Goal: Communication & Community: Answer question/provide support

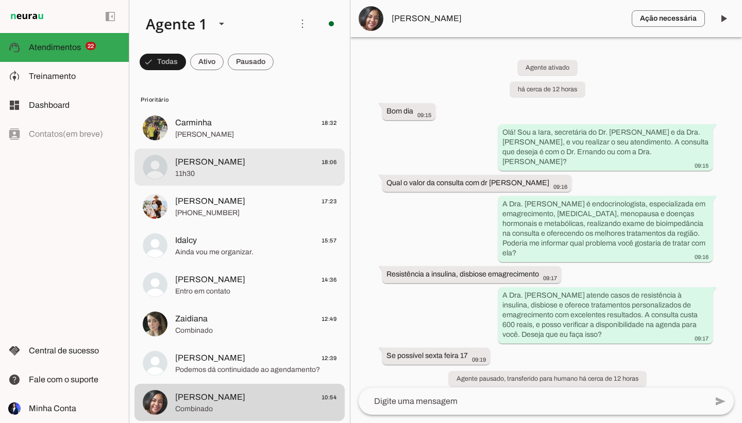
click at [207, 165] on span "[PERSON_NAME]" at bounding box center [210, 162] width 70 height 12
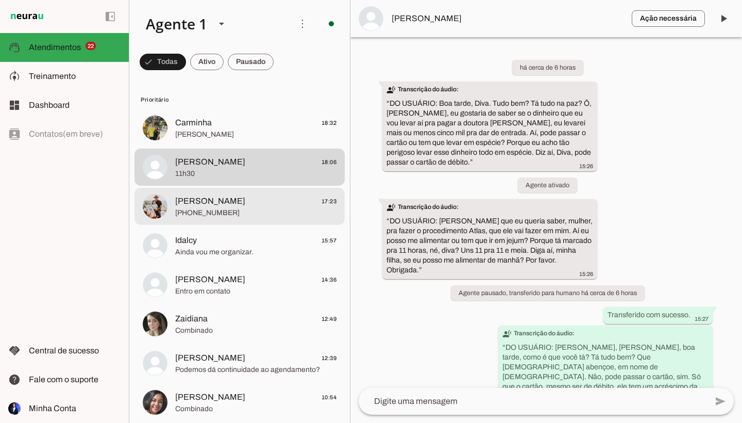
click at [307, 213] on span "[PHONE_NUMBER]" at bounding box center [255, 213] width 161 height 10
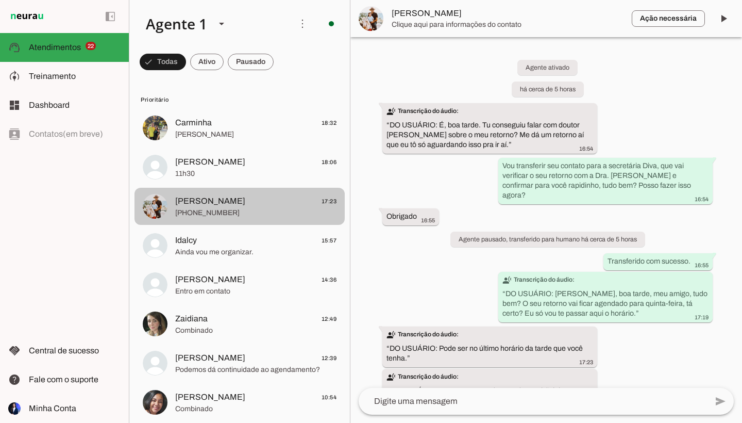
scroll to position [20, 0]
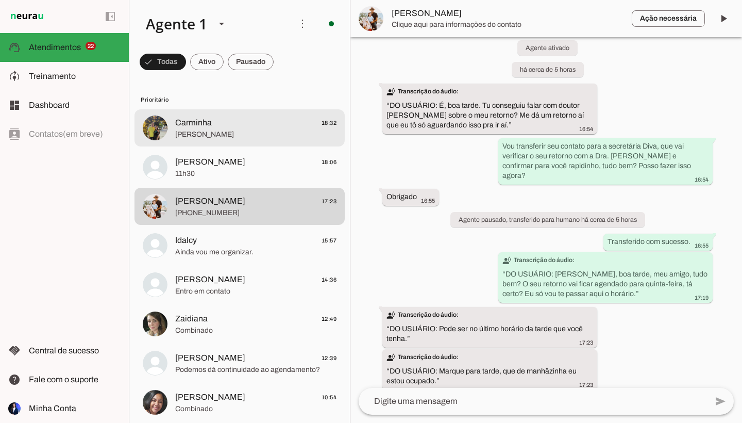
click at [298, 141] on md-item "Carminha 18:32 [PERSON_NAME]" at bounding box center [239, 127] width 210 height 37
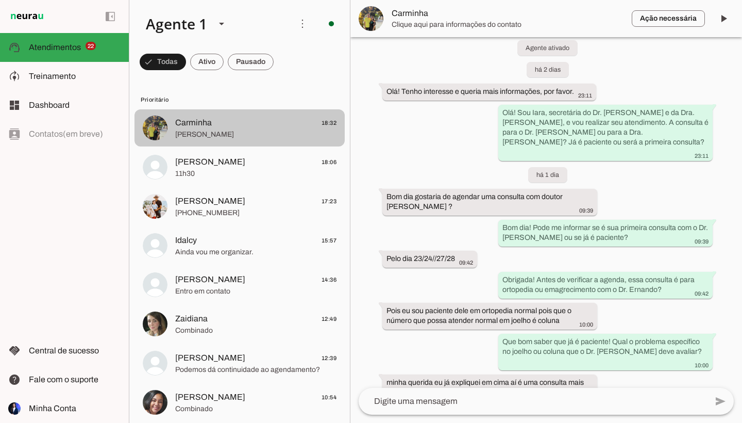
scroll to position [584, 0]
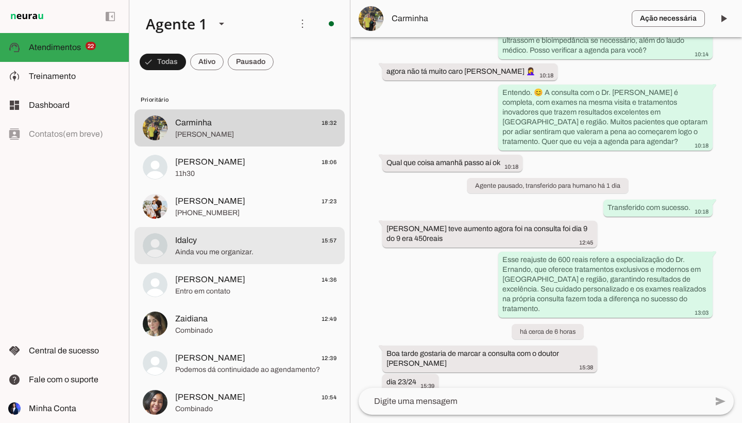
click at [282, 251] on span "Ainda vou me organizar." at bounding box center [255, 252] width 161 height 10
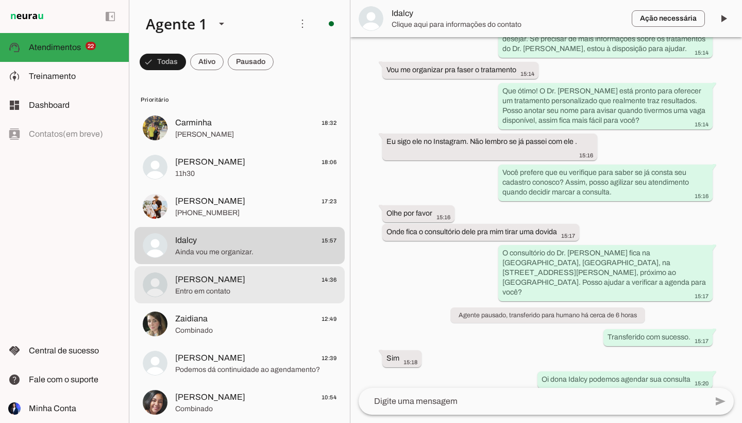
click at [266, 287] on span "Entro em contato" at bounding box center [255, 291] width 161 height 10
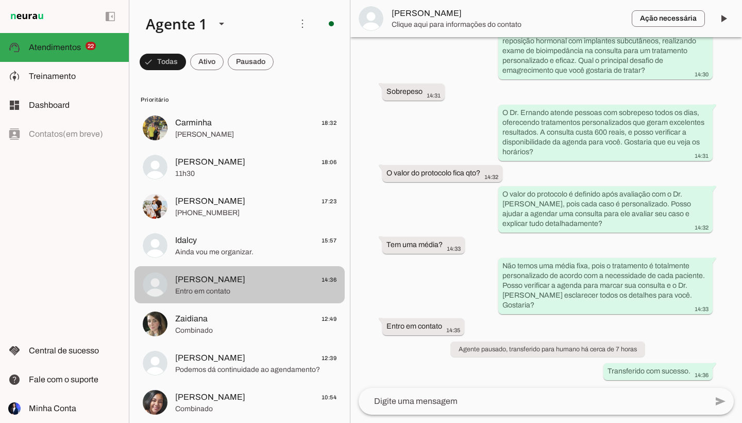
scroll to position [309, 0]
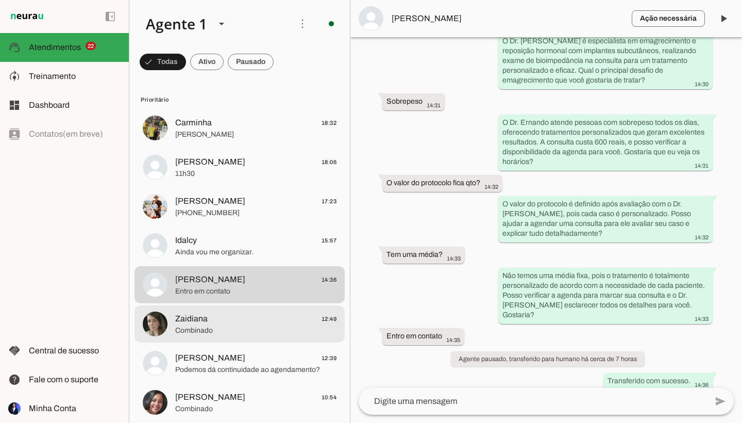
click at [249, 316] on span "Zaidiana 12:49" at bounding box center [255, 318] width 161 height 13
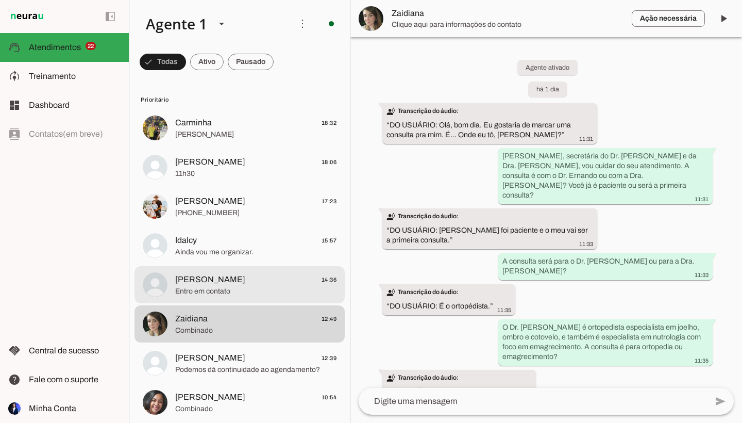
click at [242, 294] on span "Entro em contato" at bounding box center [255, 291] width 161 height 10
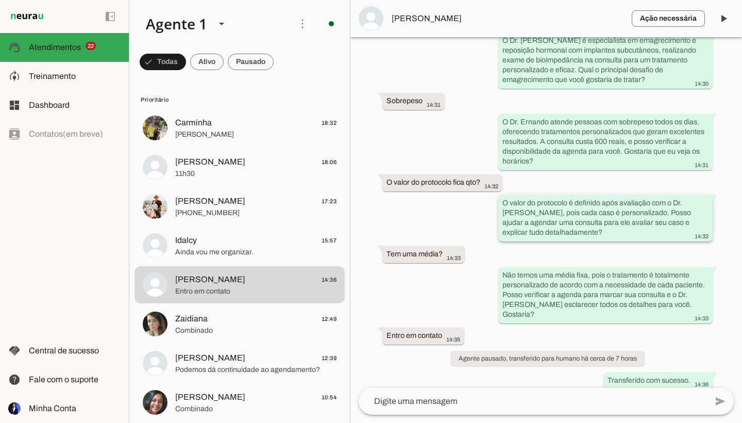
scroll to position [309, 0]
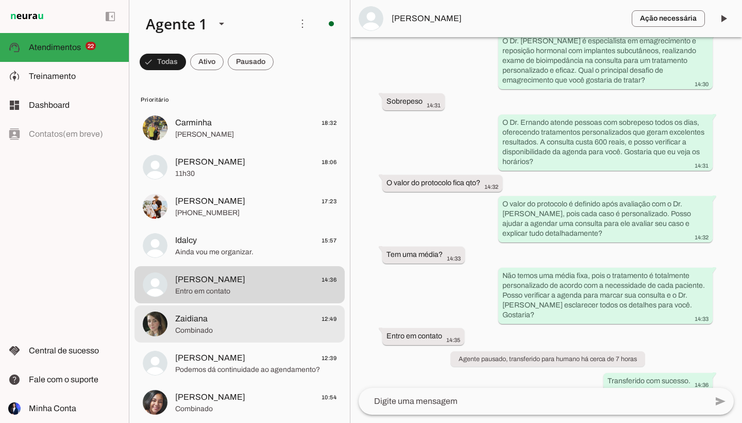
click at [304, 327] on span "Combinado" at bounding box center [255, 330] width 161 height 10
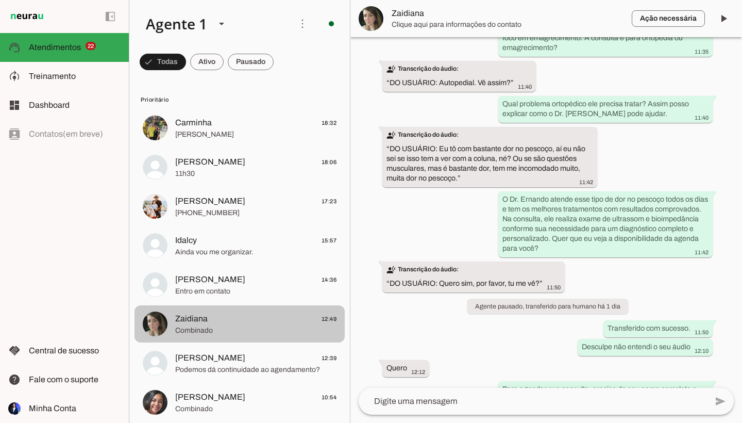
scroll to position [590, 0]
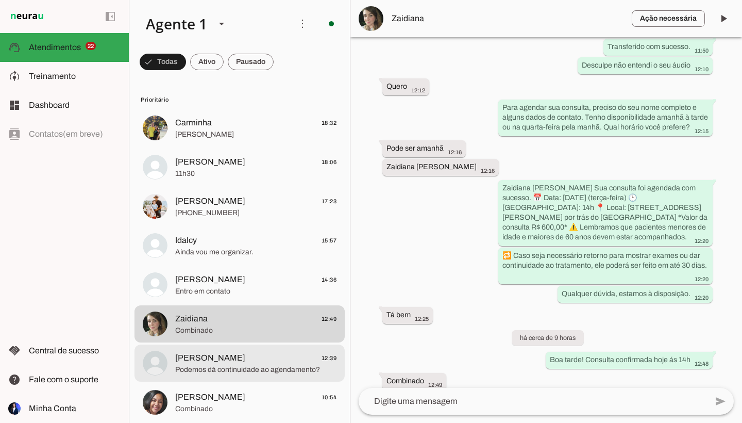
click at [267, 371] on span "Podemos dá continuidade ao agendamento?" at bounding box center [255, 369] width 161 height 10
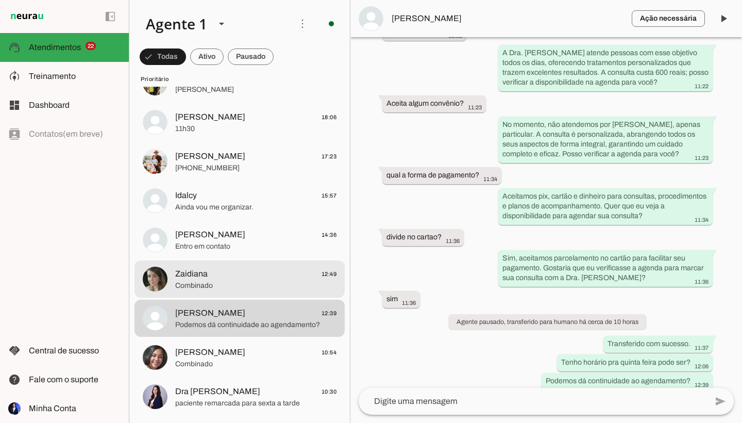
scroll to position [64, 0]
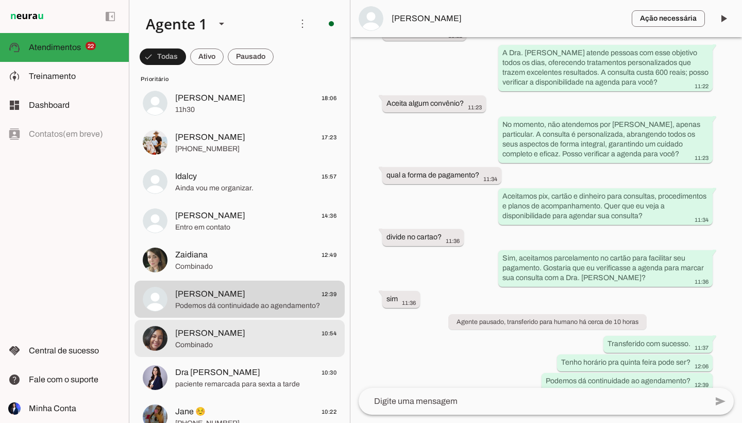
click at [259, 342] on span "Combinado" at bounding box center [255, 345] width 161 height 10
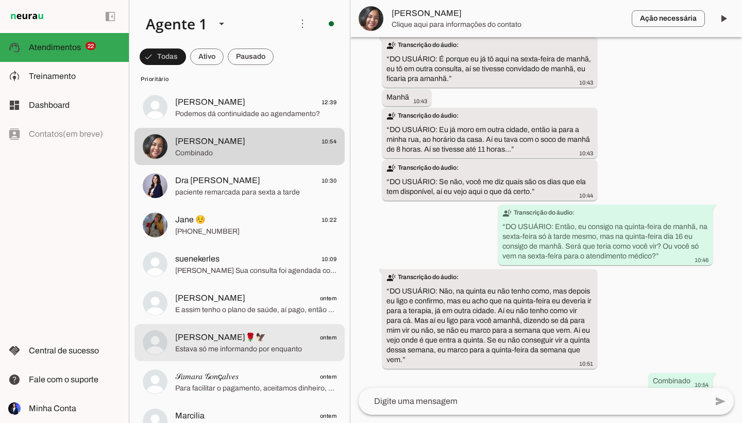
scroll to position [260, 0]
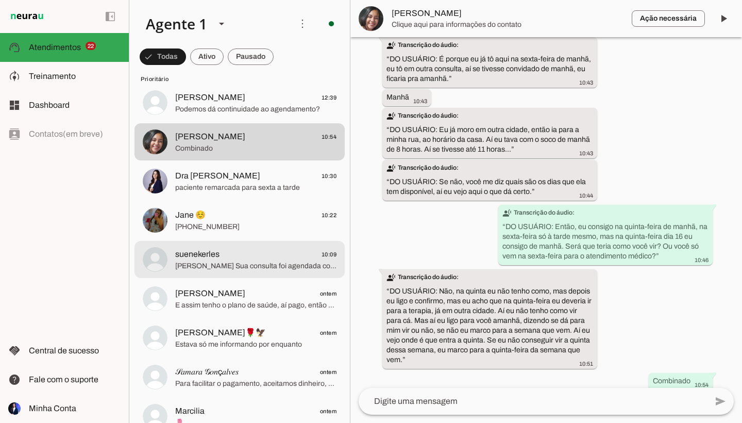
click at [266, 268] on span "[PERSON_NAME] Sua consulta foi agendada com sucesso. 📅 Data: [DATE] (Quarta-fei…" at bounding box center [255, 266] width 161 height 10
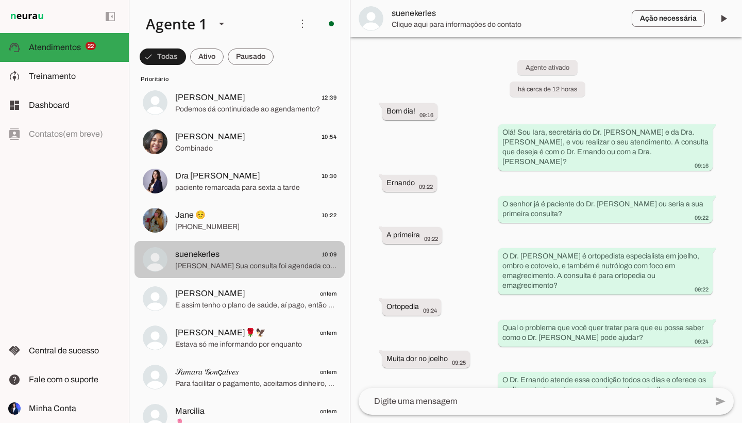
scroll to position [569, 0]
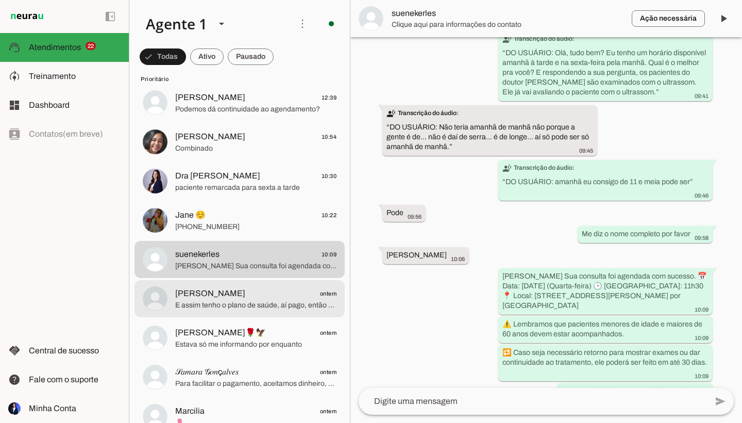
click at [255, 290] on span "[PERSON_NAME] ontem" at bounding box center [255, 293] width 161 height 13
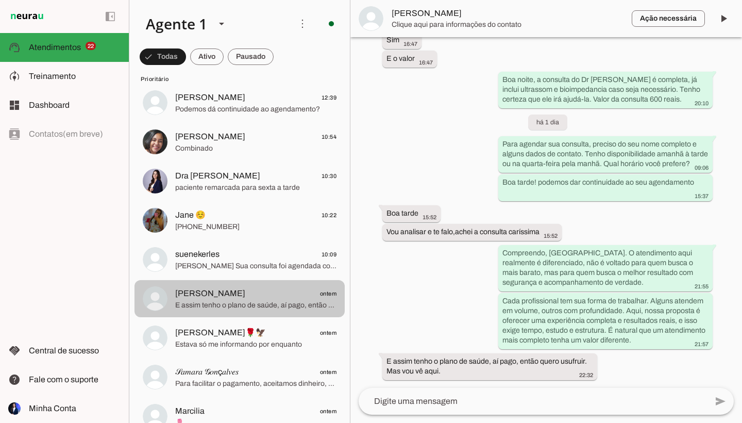
scroll to position [493, 0]
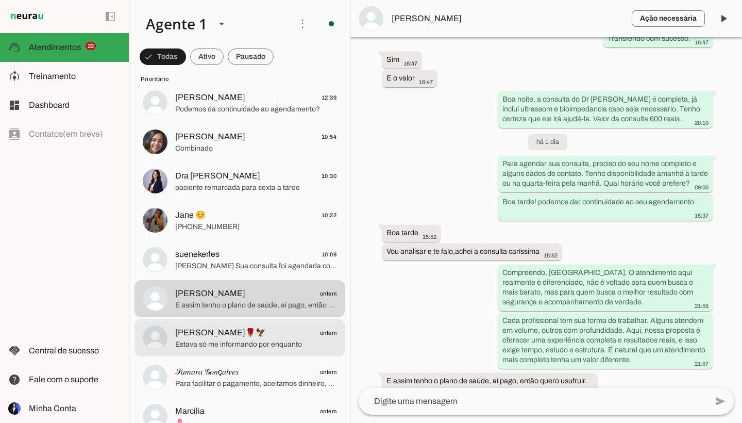
click at [278, 333] on span "[PERSON_NAME]🌹🦅 ontem" at bounding box center [255, 332] width 161 height 13
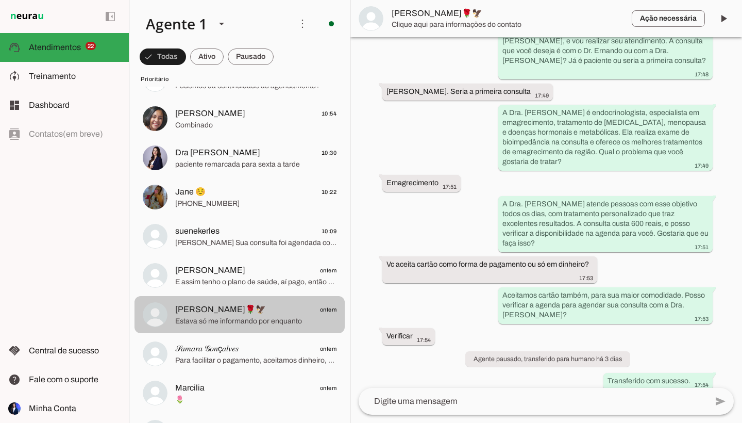
scroll to position [284, 0]
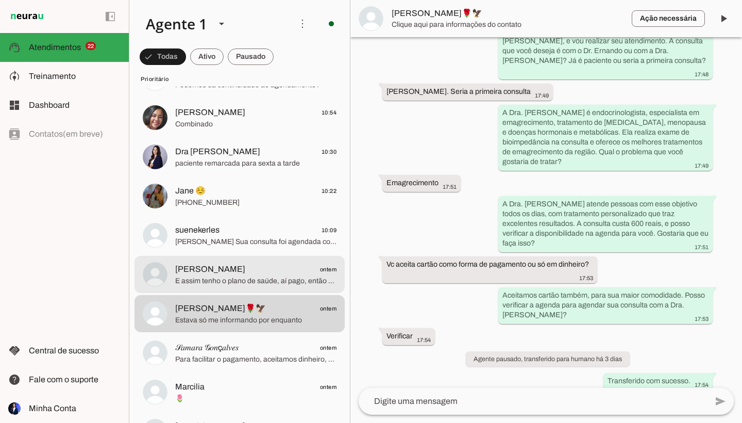
click at [278, 271] on span "[PERSON_NAME] ontem" at bounding box center [255, 269] width 161 height 13
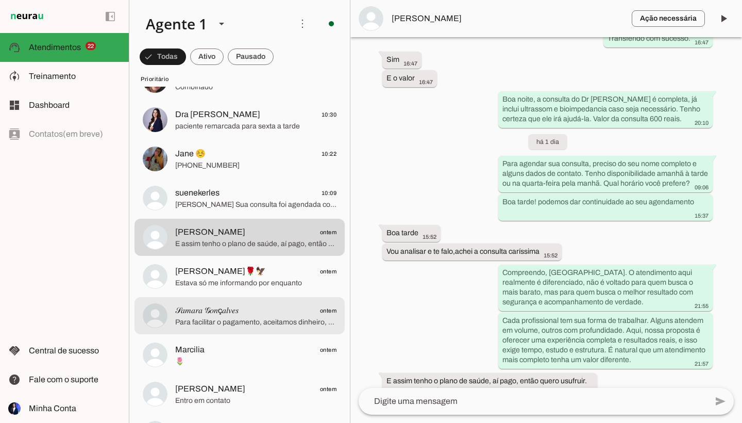
scroll to position [338, 0]
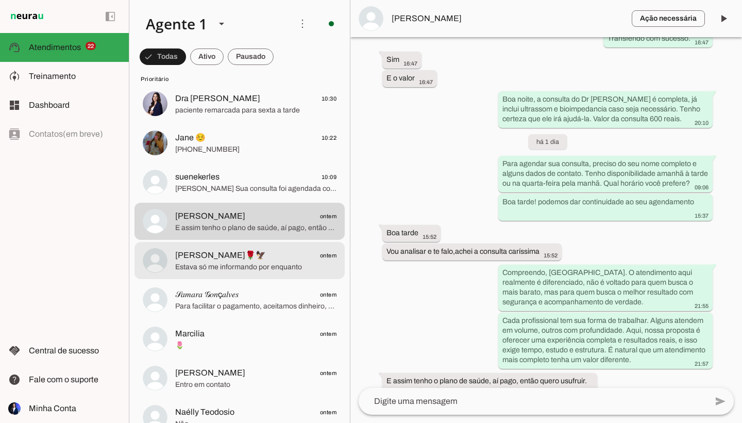
click at [249, 252] on span "[PERSON_NAME]🌹🦅 ontem" at bounding box center [255, 255] width 161 height 13
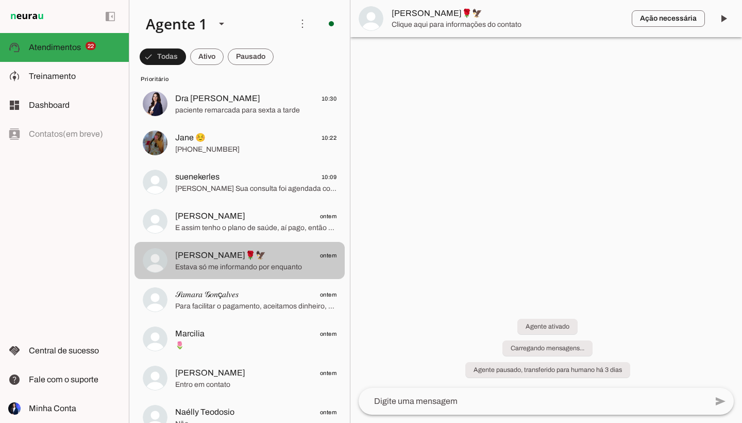
scroll to position [261, 0]
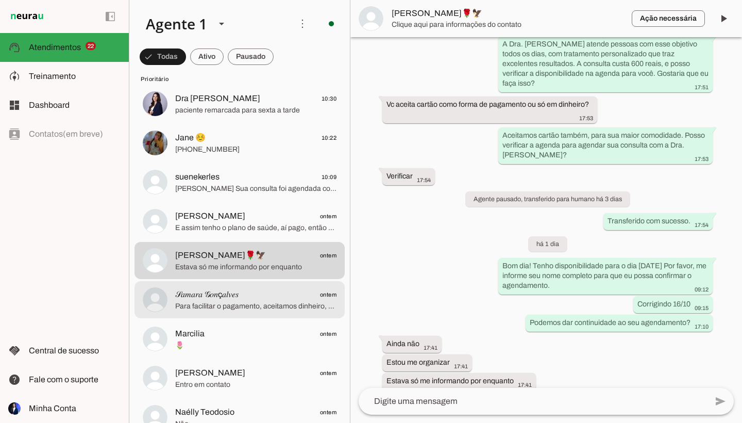
click at [244, 296] on span "𝒮𝑎𝑚𝑎𝑟𝑎 𝒢𝑜𝑛ç𝑎𝑙𝑣𝑒𝑠 ontem" at bounding box center [255, 294] width 161 height 13
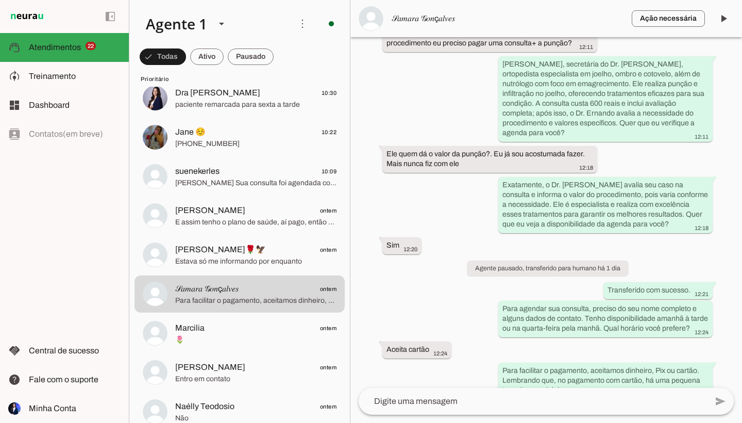
scroll to position [475, 0]
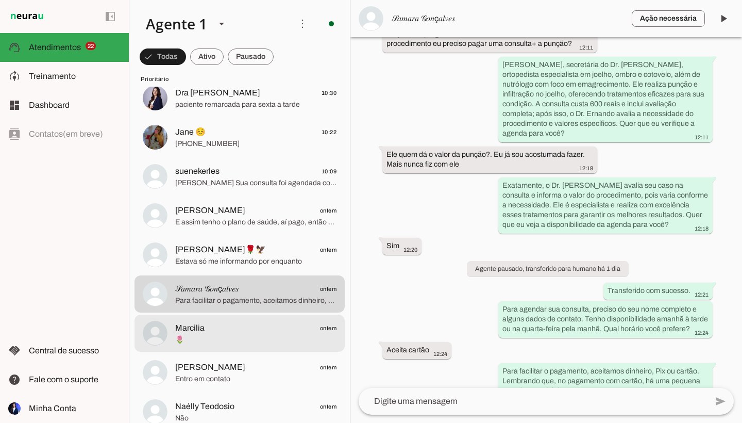
click at [273, 326] on span "Marcilia ontem" at bounding box center [255, 328] width 161 height 13
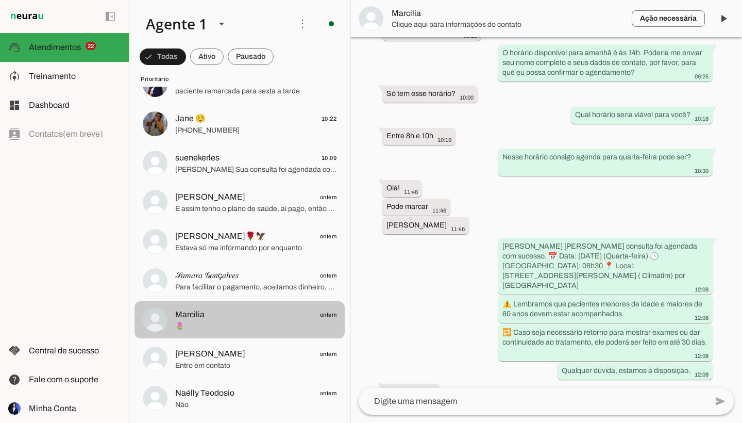
scroll to position [358, 0]
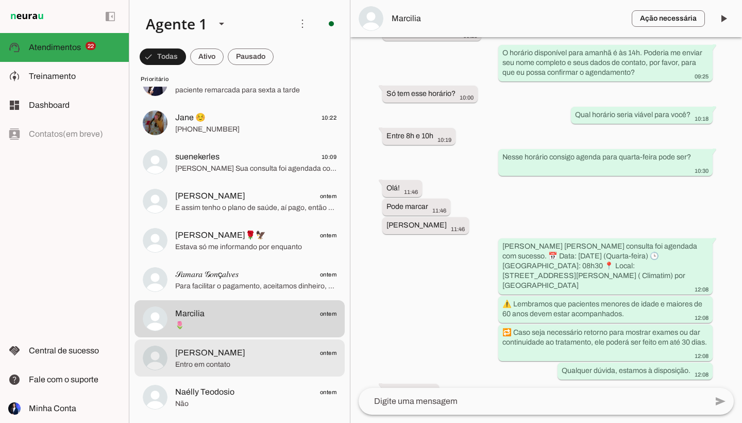
click at [267, 350] on span "[PERSON_NAME] ontem" at bounding box center [255, 352] width 161 height 13
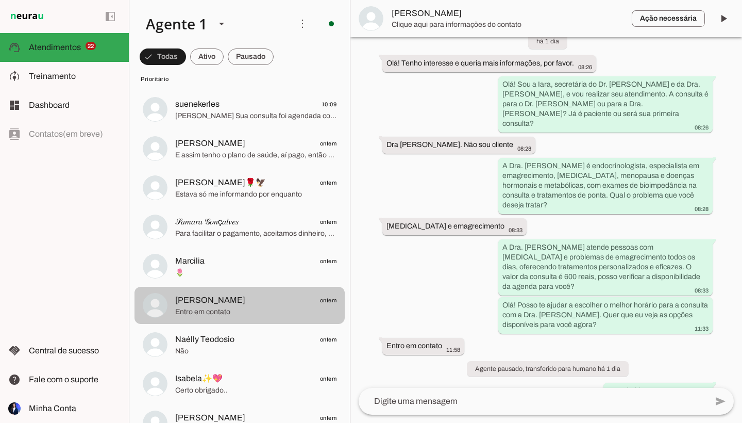
scroll to position [425, 0]
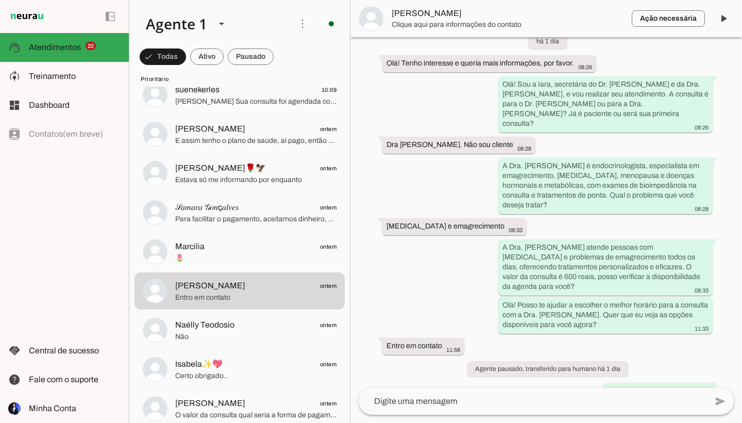
click at [260, 350] on lit-virtualizer "Carminha 18:32 [PERSON_NAME] [PERSON_NAME] 18:06 11h30 Beto Cajá 17:23 [PHONE_N…" at bounding box center [239, 116] width 221 height 862
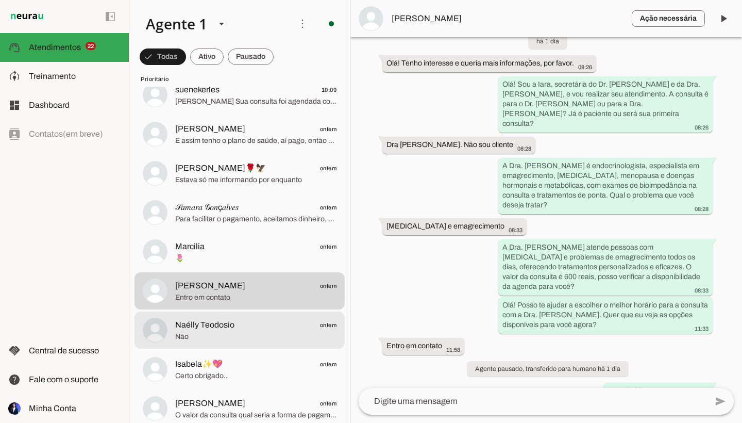
click at [257, 337] on span "Não" at bounding box center [255, 336] width 161 height 10
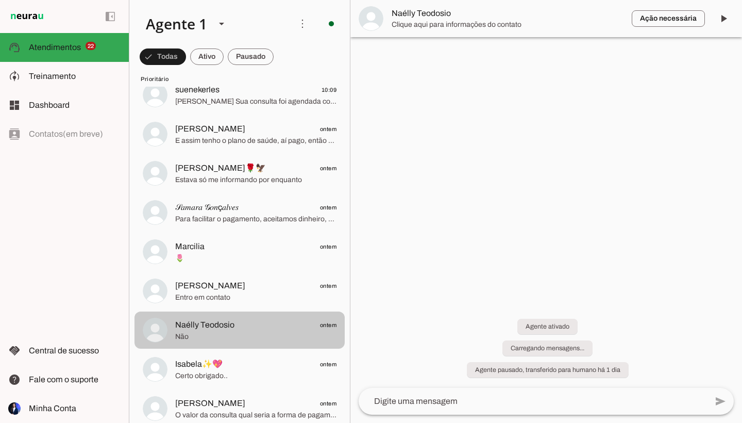
scroll to position [153, 0]
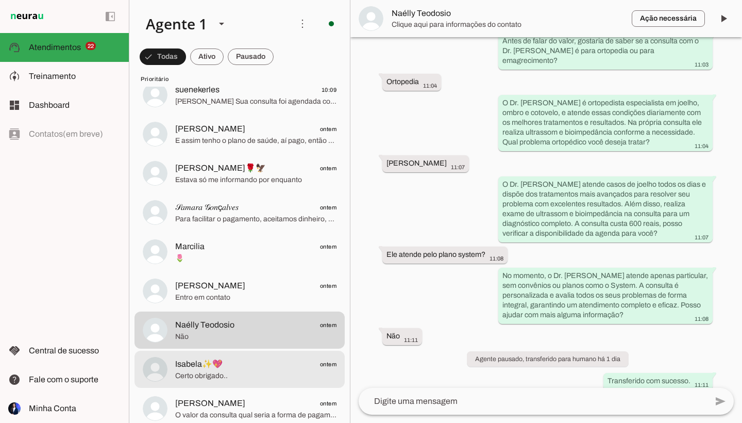
click at [252, 355] on md-item "Isabela✨💖 ontem Certo obrigado.." at bounding box center [239, 368] width 210 height 37
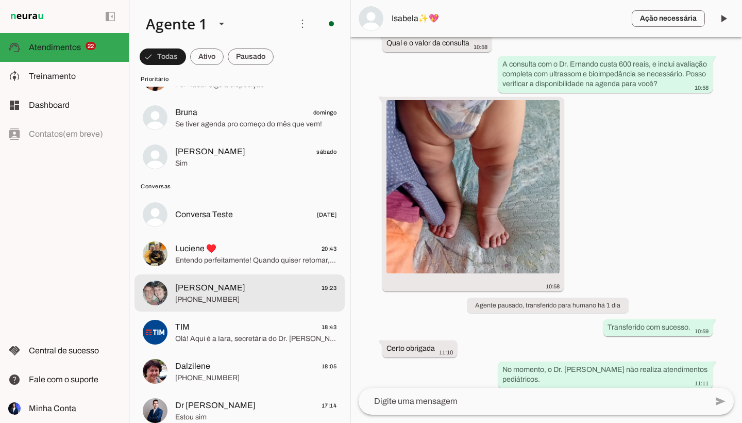
scroll to position [807, 0]
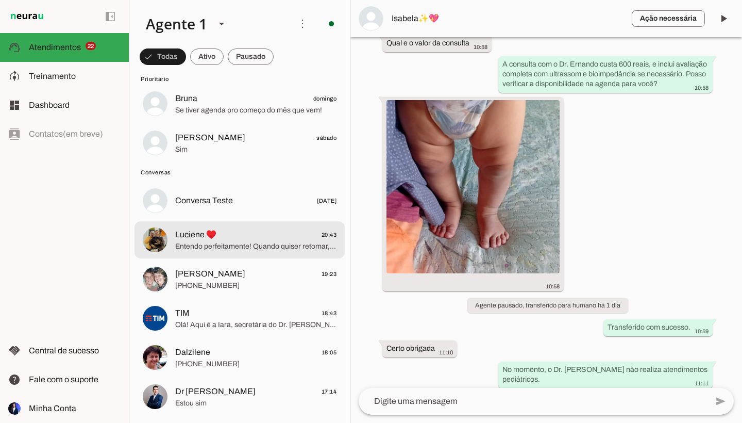
click at [262, 246] on span "Entendo perfeitamente! Quando quiser retomar, estarei aqui para ajudar com o ag…" at bounding box center [255, 246] width 161 height 10
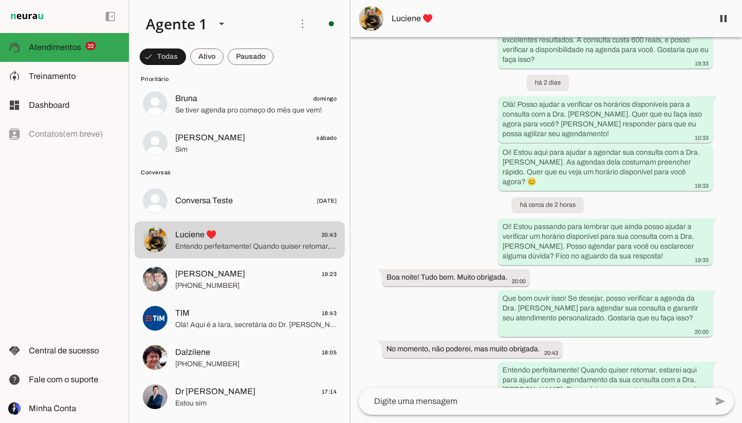
scroll to position [274, 0]
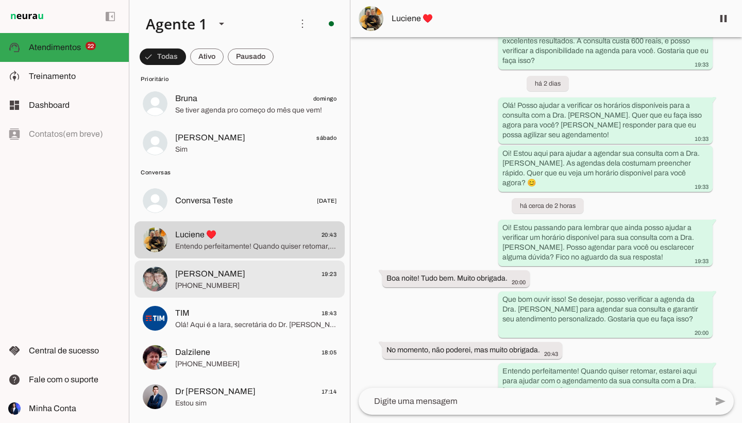
click at [297, 267] on span "[PERSON_NAME] 19:23" at bounding box center [255, 273] width 161 height 13
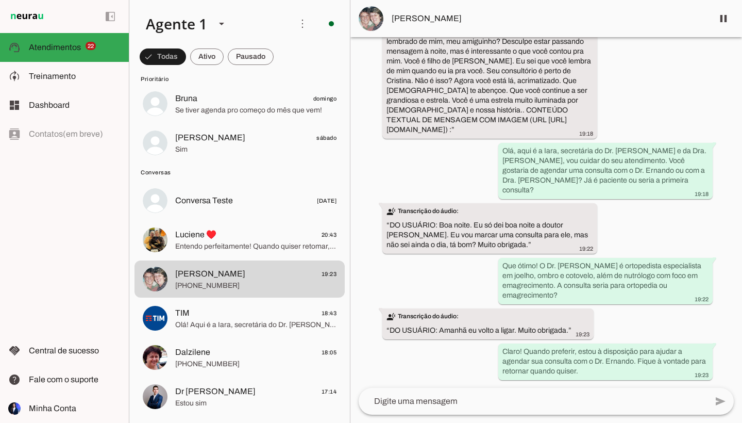
scroll to position [93, 0]
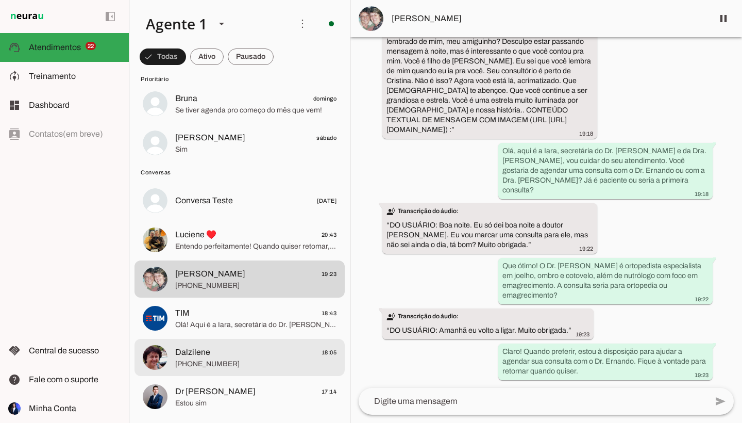
click at [275, 355] on span "Dalzilene 18:05" at bounding box center [255, 352] width 161 height 13
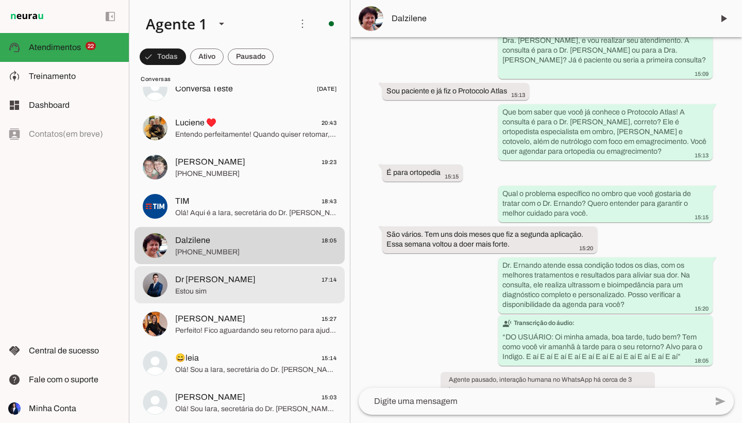
scroll to position [939, 0]
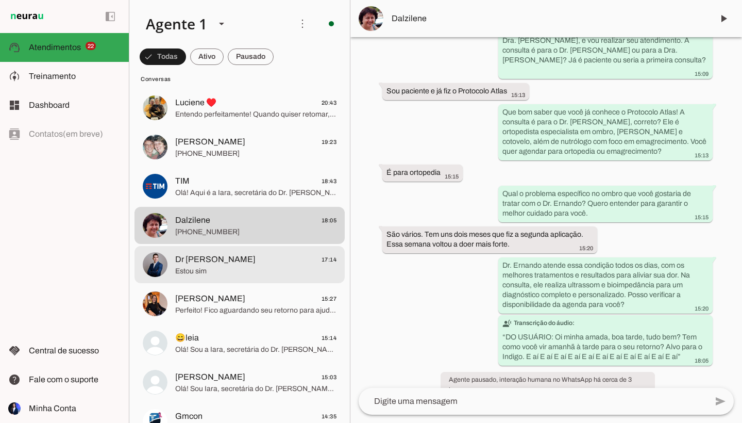
click at [239, 274] on span "Estou sim" at bounding box center [255, 271] width 161 height 10
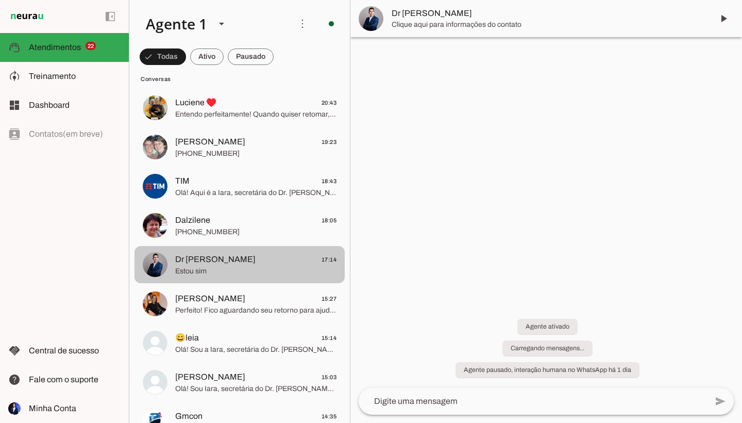
scroll to position [322, 0]
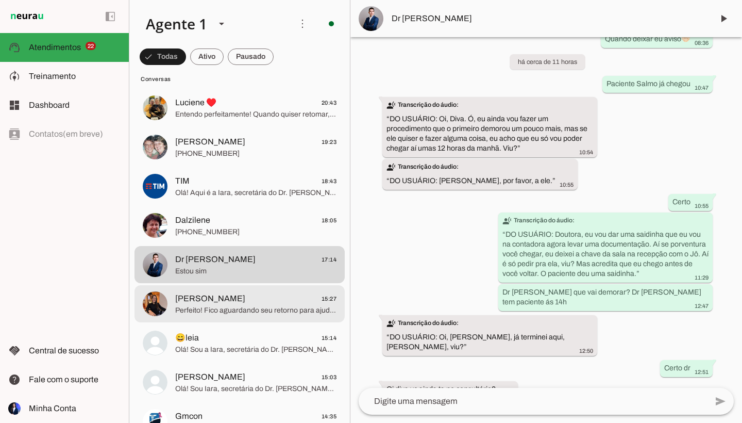
click at [246, 298] on span "[PERSON_NAME] 15:27" at bounding box center [255, 298] width 161 height 13
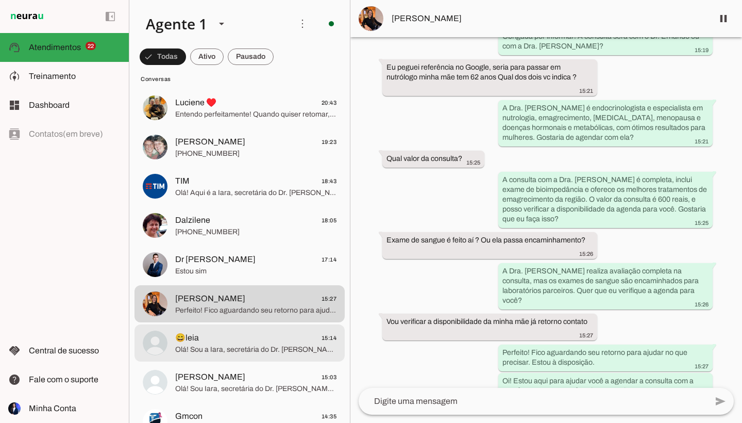
click at [255, 332] on span "😄leia 15:14" at bounding box center [255, 337] width 161 height 13
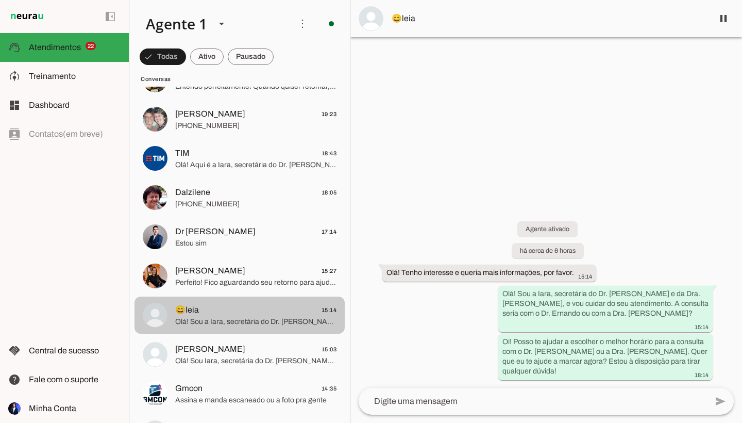
scroll to position [972, 0]
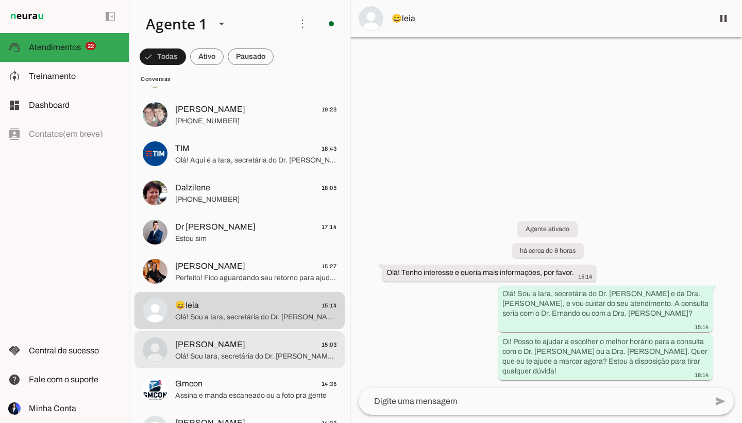
click at [265, 343] on span "[PERSON_NAME] 15:03" at bounding box center [255, 344] width 161 height 13
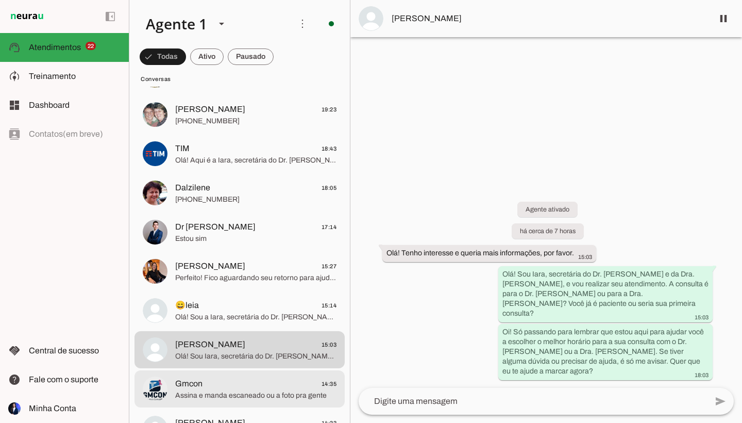
click at [242, 384] on span "Gmcon 14:35" at bounding box center [255, 383] width 161 height 13
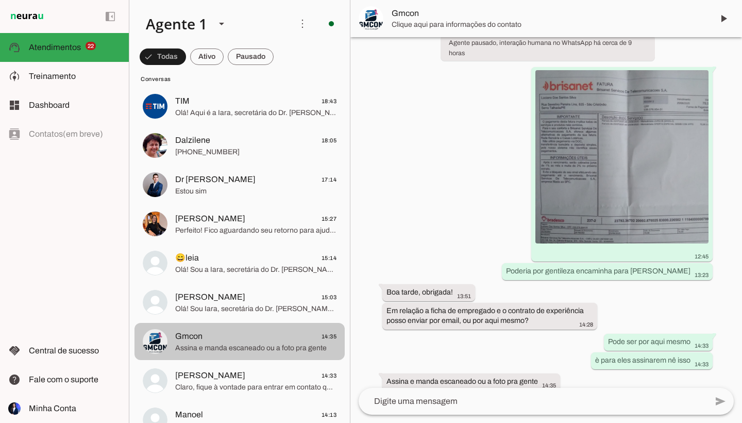
scroll to position [1022, 0]
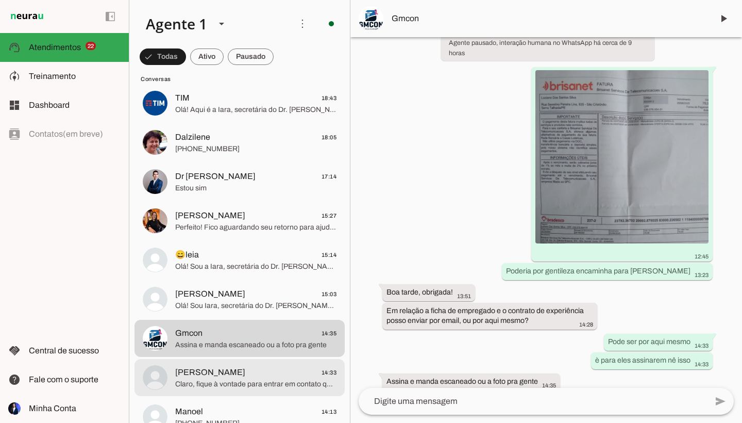
click at [242, 384] on span "Claro, fique à vontade para entrar em contato quando desejar. Estarei aqui para…" at bounding box center [255, 384] width 161 height 10
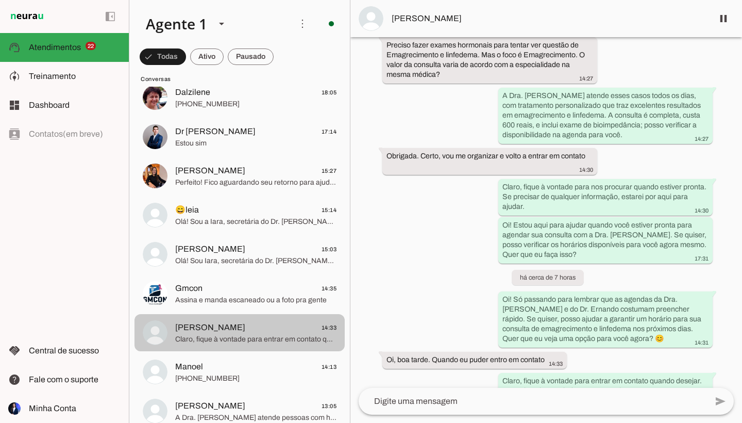
scroll to position [1071, 0]
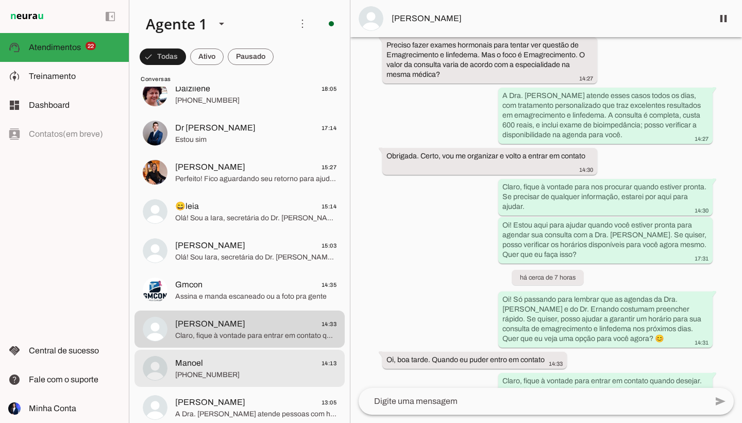
click at [270, 378] on span "[PHONE_NUMBER]" at bounding box center [255, 374] width 161 height 10
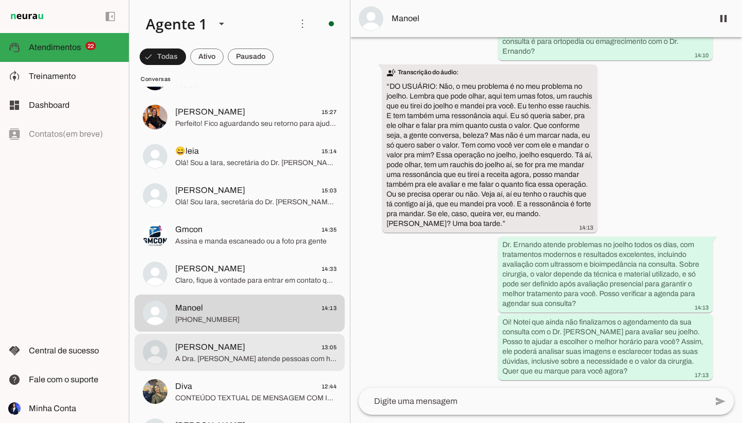
scroll to position [1127, 0]
click at [272, 359] on span "A Dra. [PERSON_NAME] atende pessoas com hipotireoidismo diariamente, oferecendo…" at bounding box center [255, 357] width 161 height 10
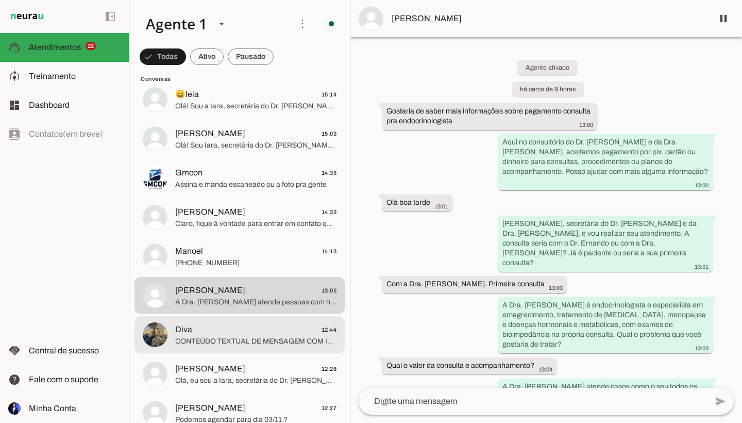
scroll to position [1184, 0]
click at [241, 346] on md-item "Diva 12:44 CONTEÚDO TEXTUAL DE MENSAGEM COM IMAGEM (URL [URL][DOMAIN_NAME]) :" at bounding box center [239, 332] width 210 height 37
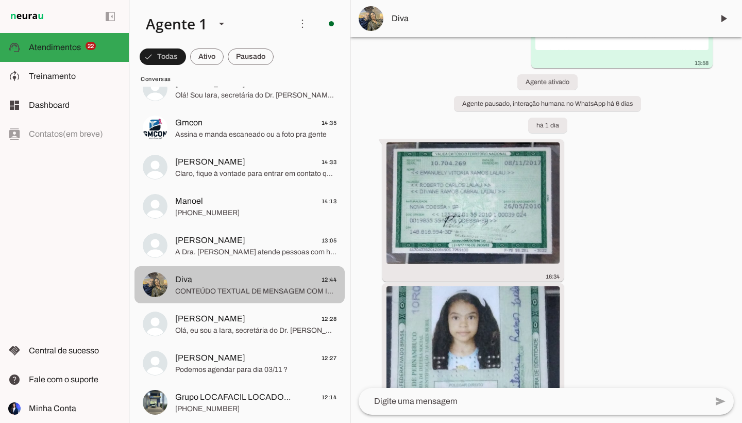
scroll to position [1234, 0]
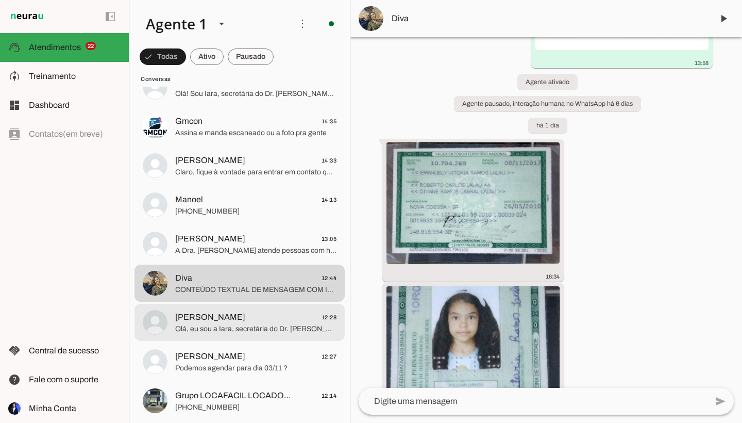
click at [279, 318] on span "[PERSON_NAME] 12:28" at bounding box center [255, 317] width 161 height 13
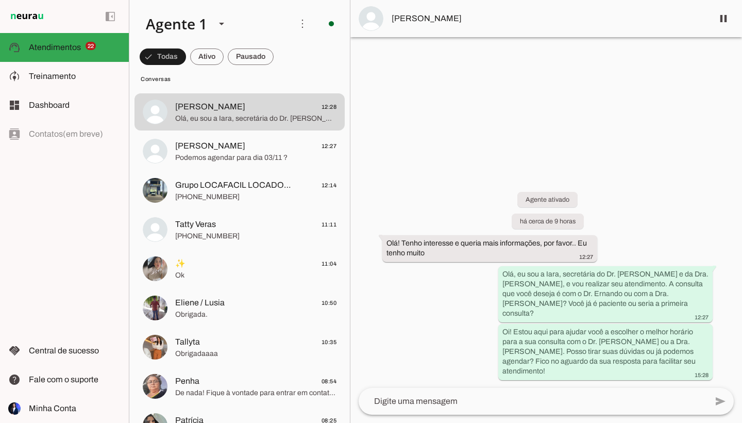
scroll to position [1442, 0]
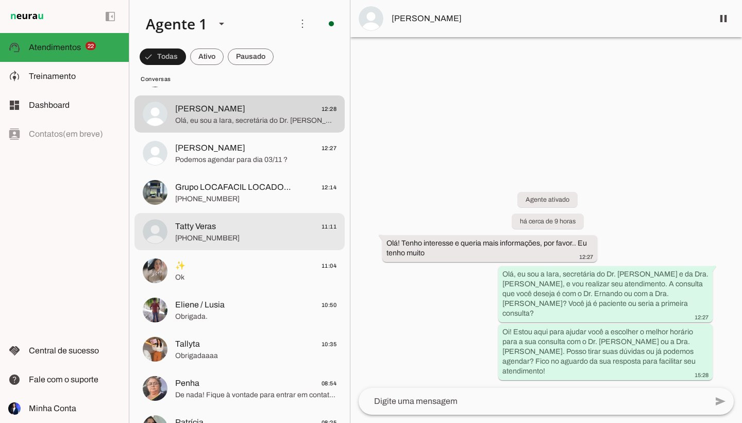
click at [244, 224] on span "Tatty Veras 11:11" at bounding box center [255, 226] width 161 height 13
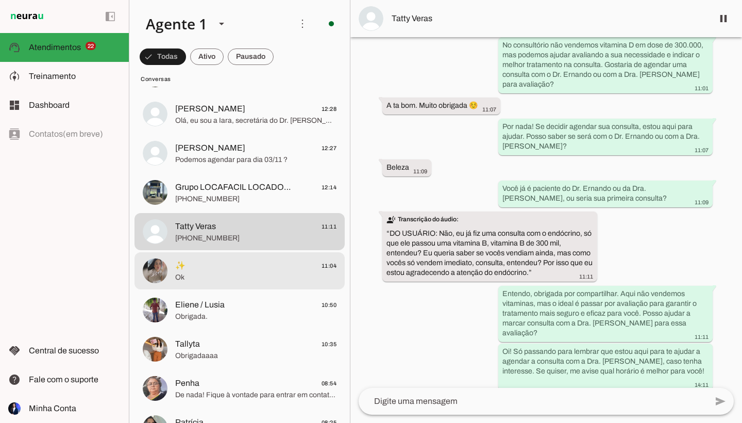
click at [297, 271] on span "✨ 11:04" at bounding box center [255, 265] width 161 height 13
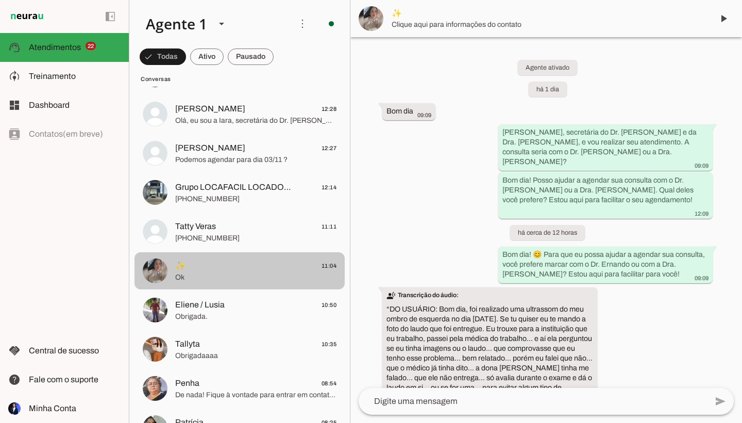
scroll to position [858, 0]
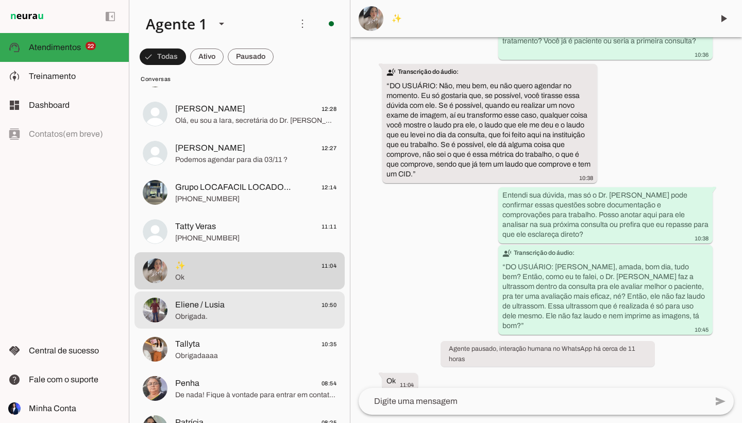
click at [271, 314] on span "Obrigada." at bounding box center [255, 316] width 161 height 10
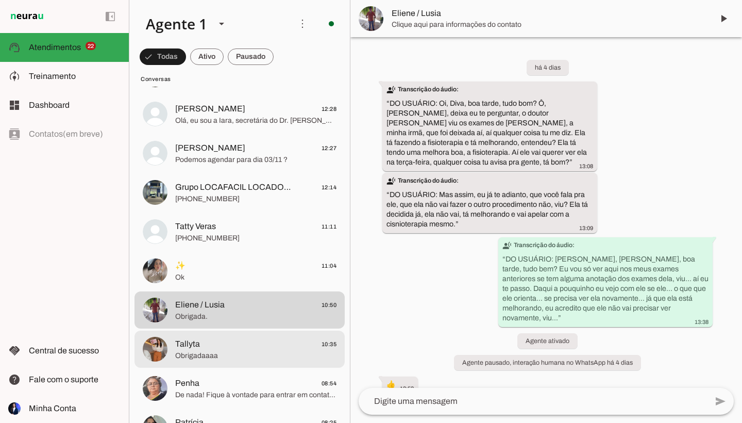
scroll to position [482, 0]
